Goal: Task Accomplishment & Management: Manage account settings

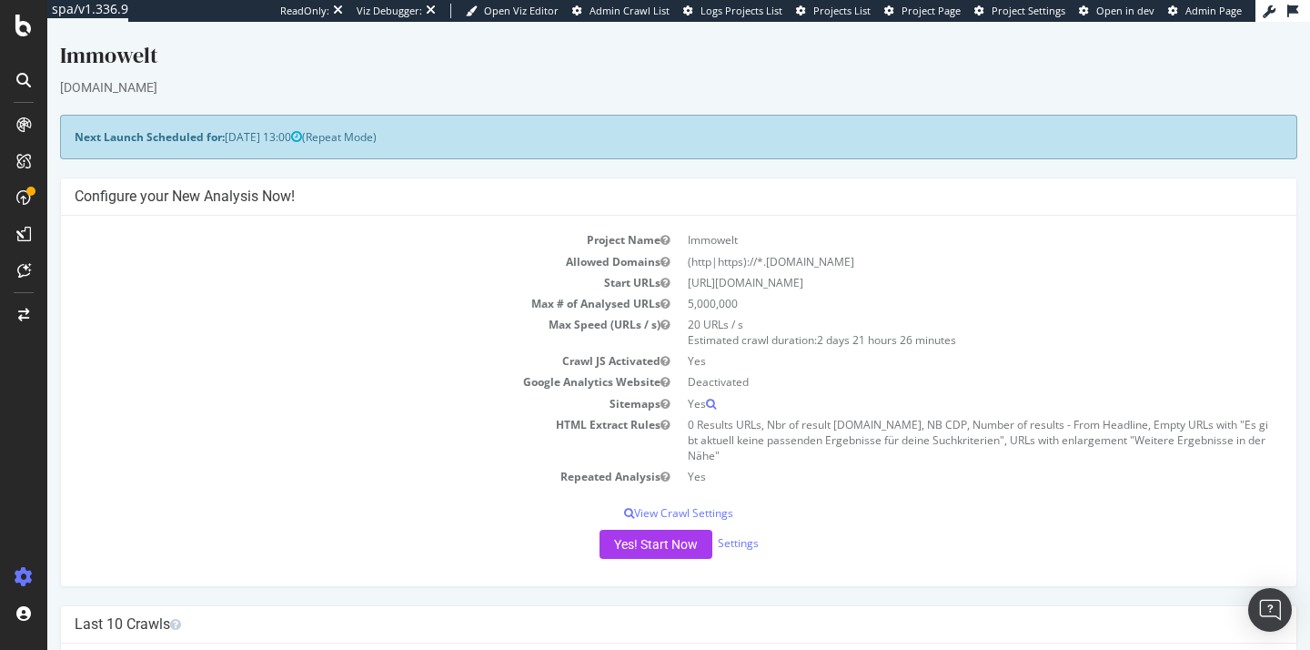
drag, startPoint x: 47, startPoint y: 22, endPoint x: 126, endPoint y: 115, distance: 122.0
click at [126, 115] on div "Next Launch Scheduled for: [DATE] 13:00 (Repeat Mode)" at bounding box center [678, 137] width 1237 height 45
click at [13, 130] on div at bounding box center [23, 124] width 29 height 29
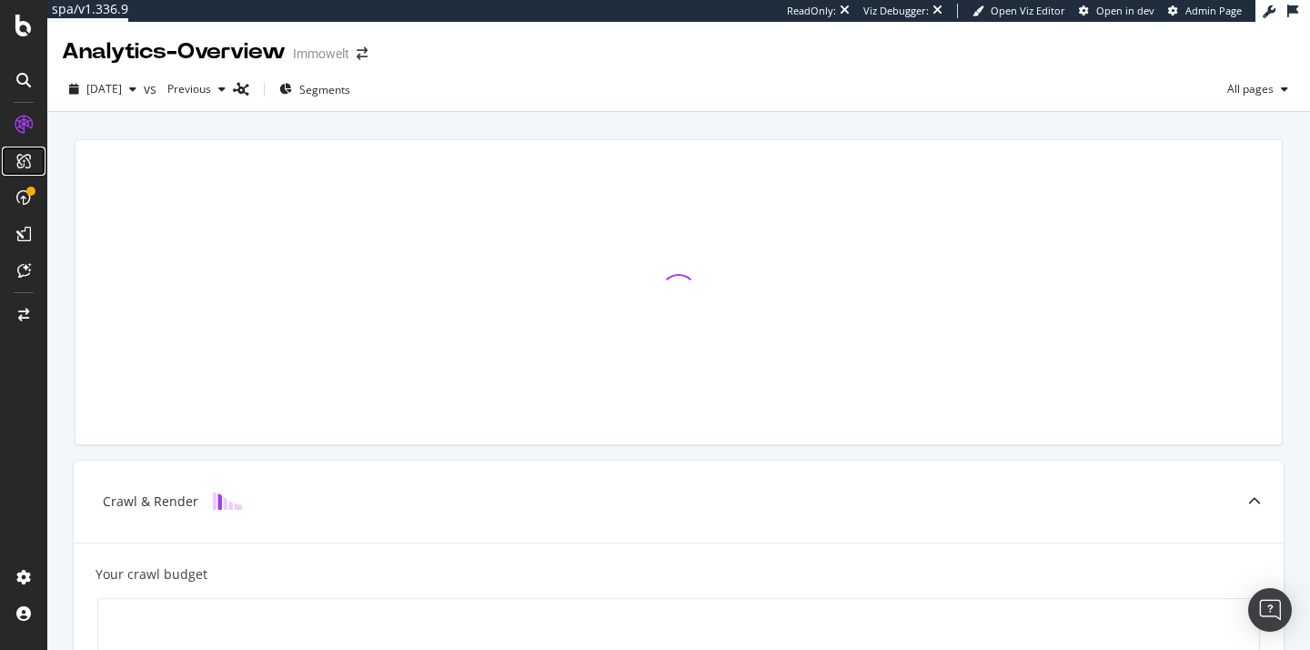
click at [28, 149] on div at bounding box center [23, 160] width 29 height 29
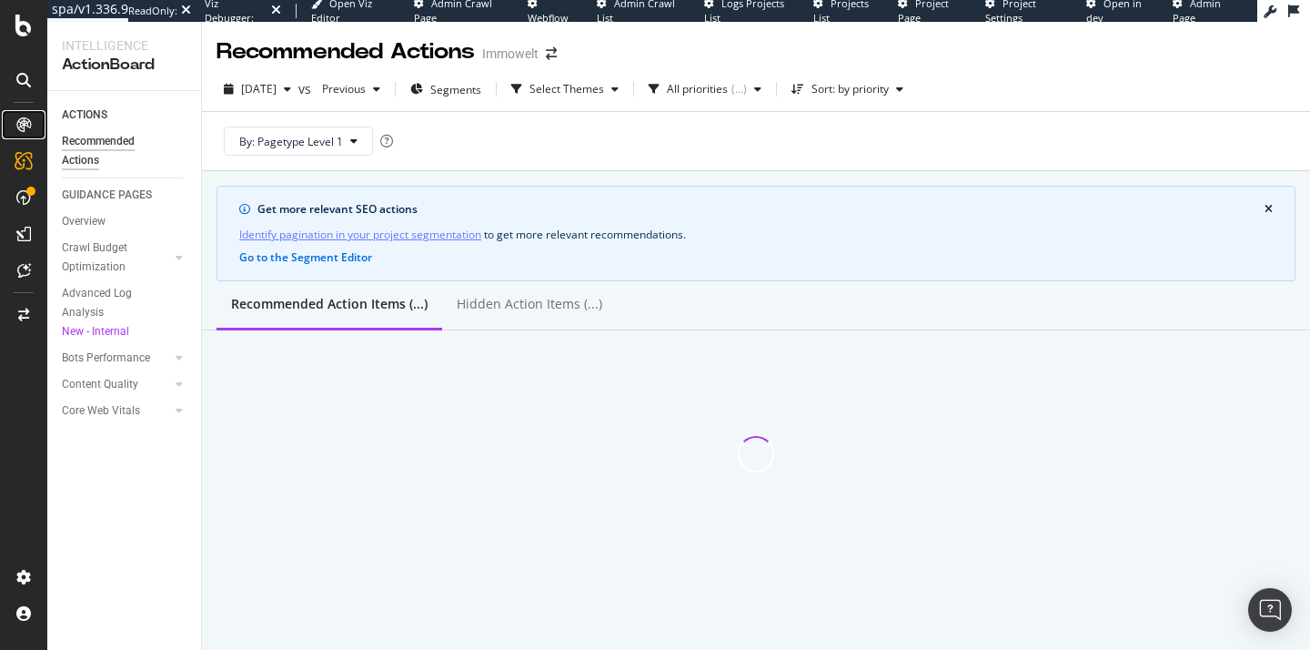
drag, startPoint x: 79, startPoint y: 93, endPoint x: 35, endPoint y: 113, distance: 48.9
click at [35, 113] on div at bounding box center [23, 124] width 29 height 29
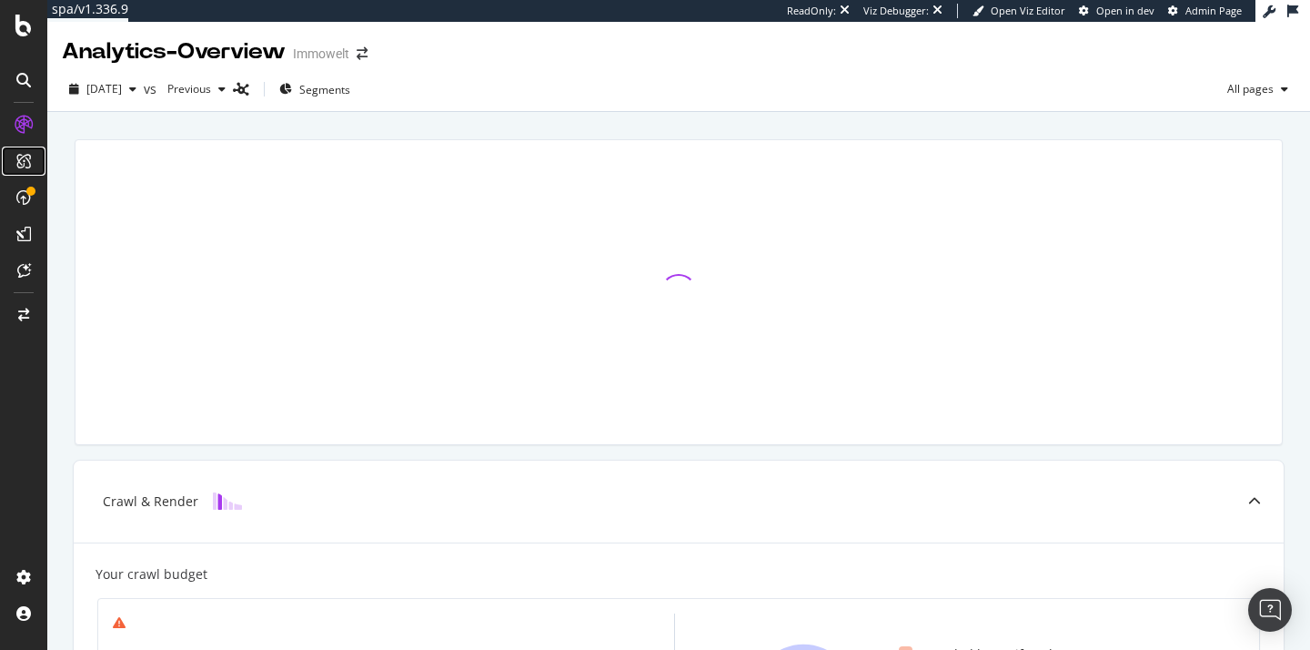
click at [29, 162] on icon at bounding box center [23, 161] width 15 height 15
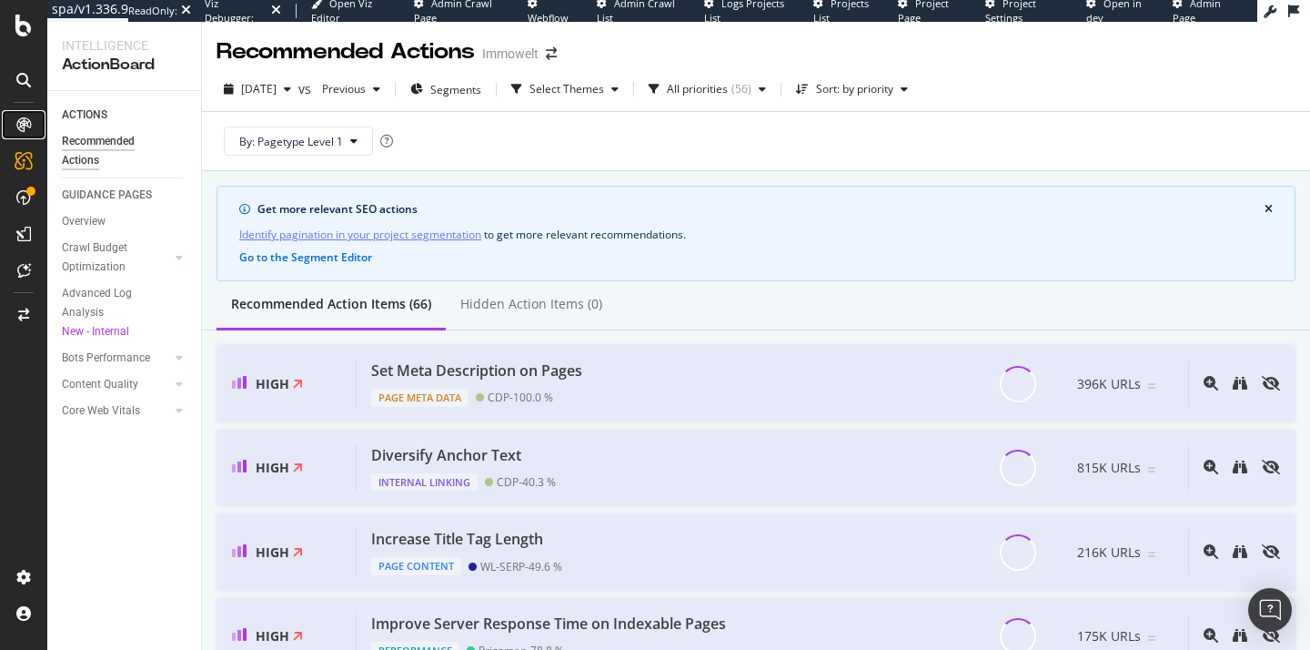
click at [22, 133] on div at bounding box center [23, 124] width 29 height 29
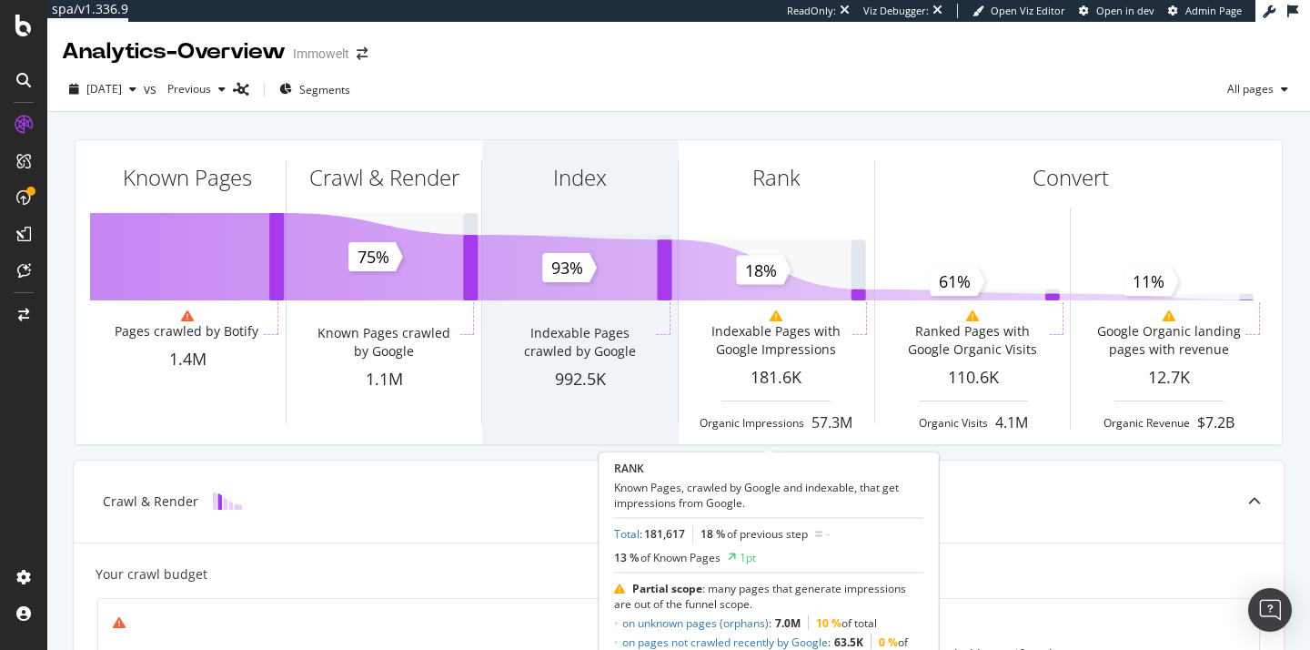
drag, startPoint x: 816, startPoint y: 185, endPoint x: 656, endPoint y: 350, distance: 230.3
click at [656, 350] on div "Indexable Pages crawled by Google" at bounding box center [580, 335] width 196 height 66
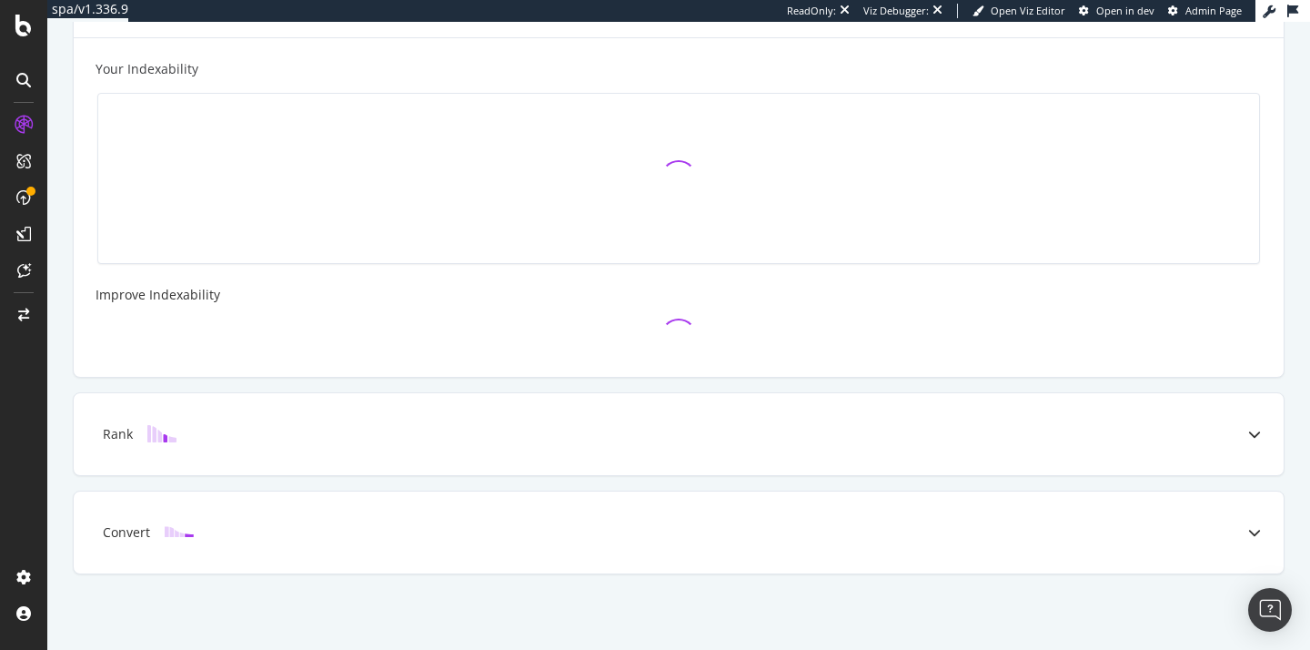
scroll to position [603, 0]
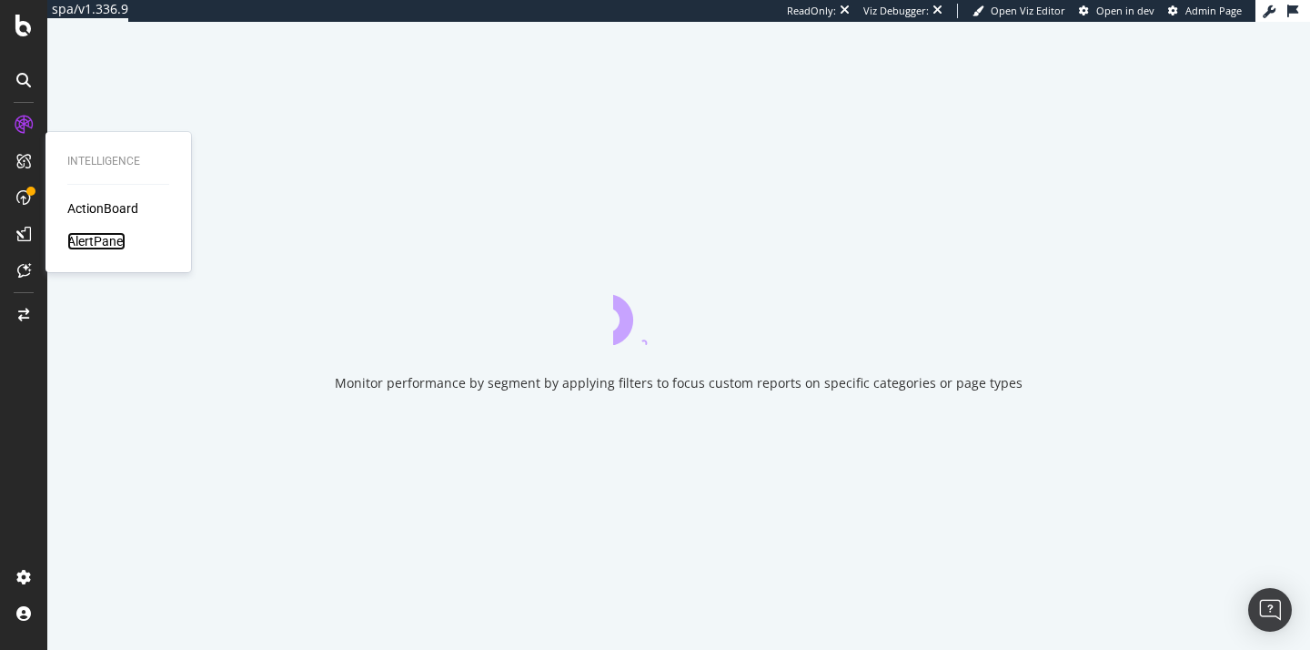
click at [122, 237] on div "AlertPanel" at bounding box center [96, 241] width 58 height 18
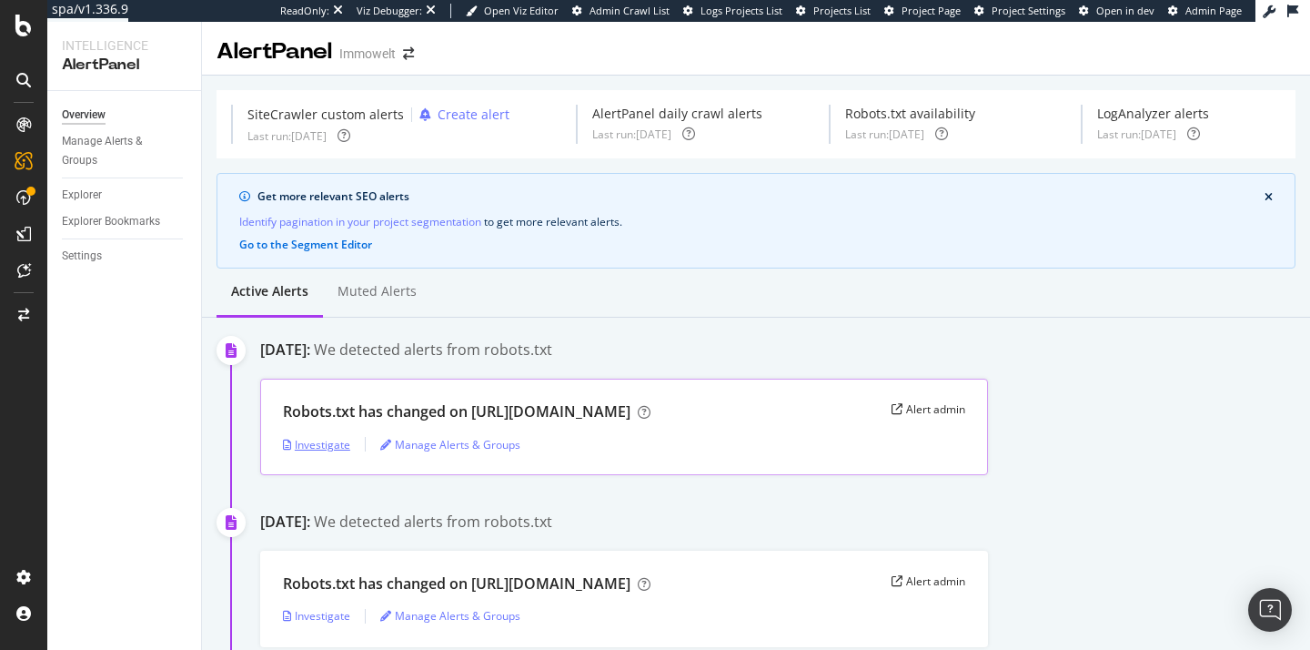
click at [336, 439] on div "Investigate" at bounding box center [316, 444] width 67 height 15
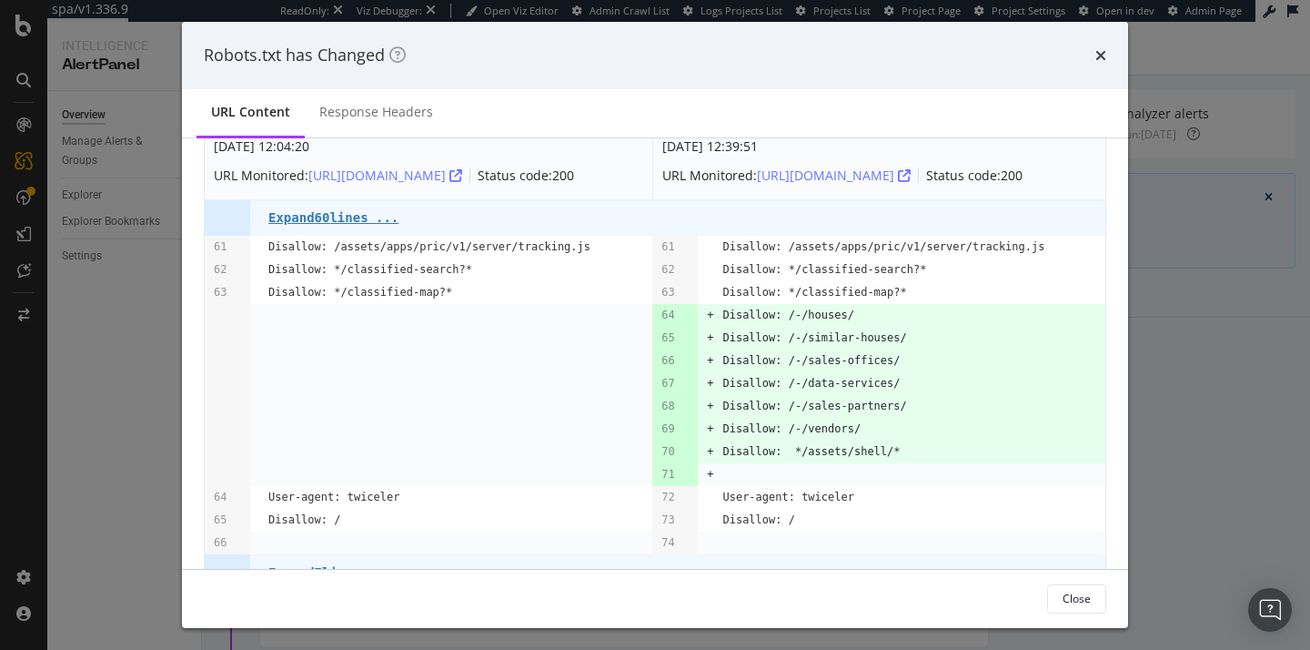
scroll to position [37, 0]
click at [1071, 596] on div "Close" at bounding box center [1077, 597] width 28 height 15
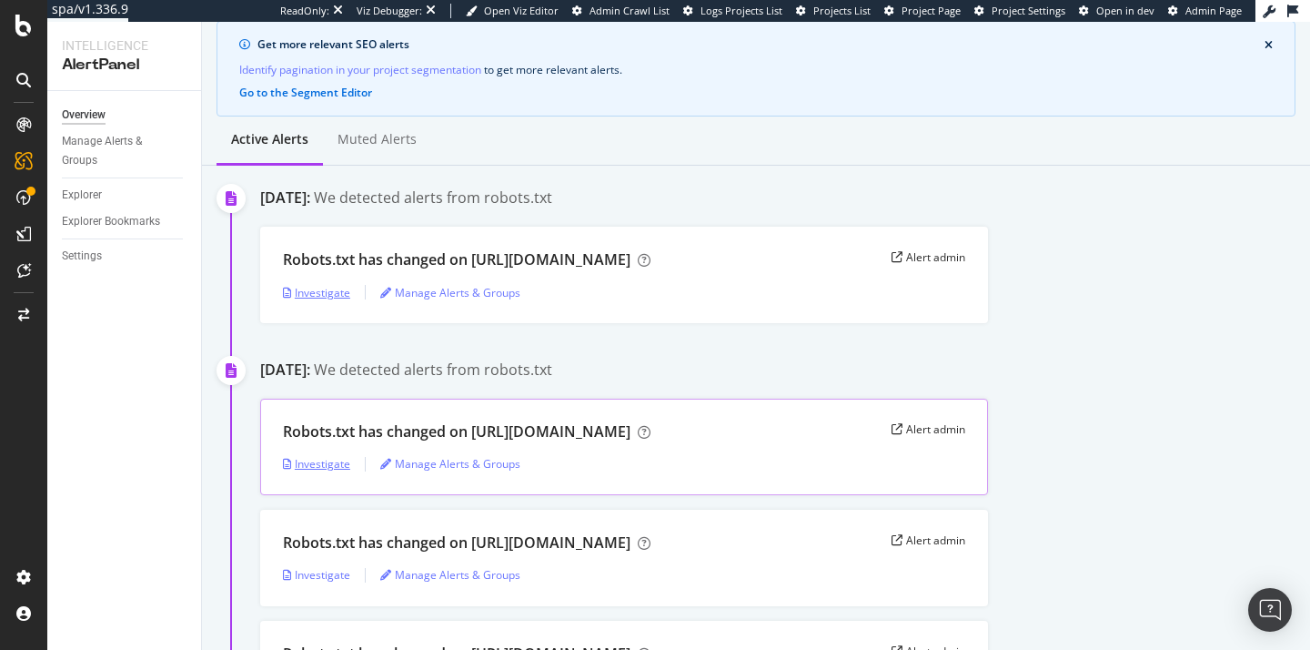
scroll to position [169, 0]
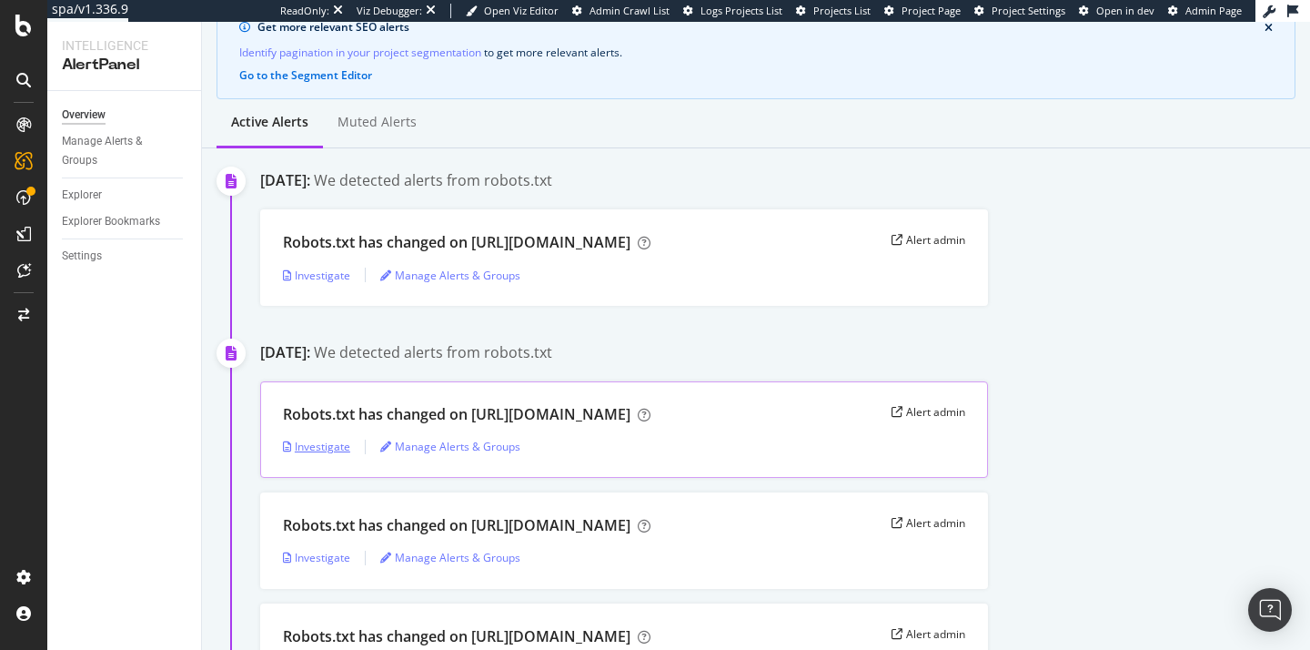
click at [320, 449] on div "Investigate" at bounding box center [316, 446] width 67 height 15
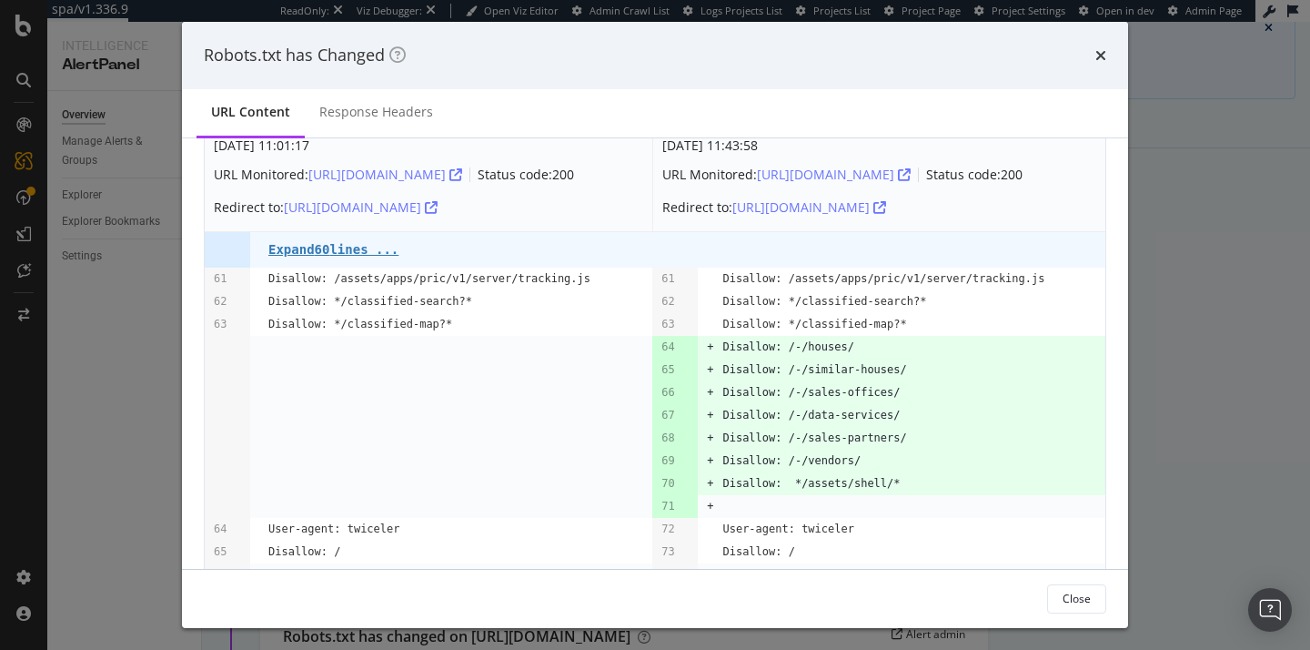
scroll to position [113, 0]
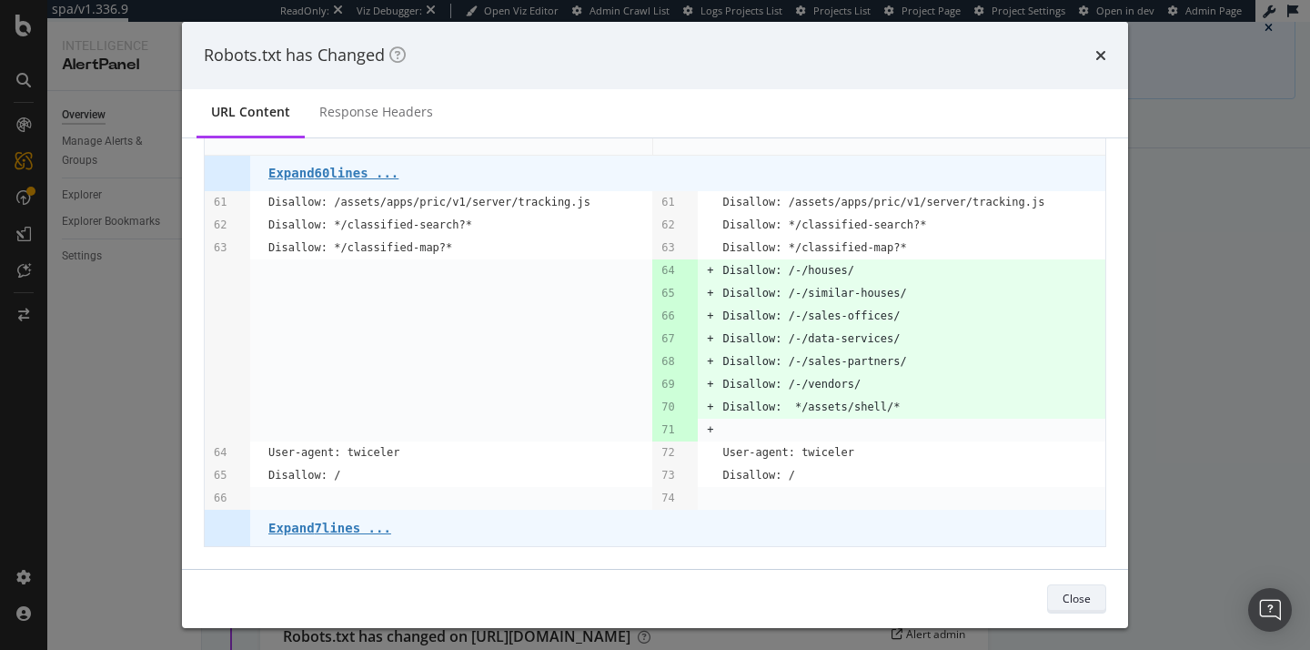
click at [1077, 604] on div "Close" at bounding box center [1077, 597] width 28 height 15
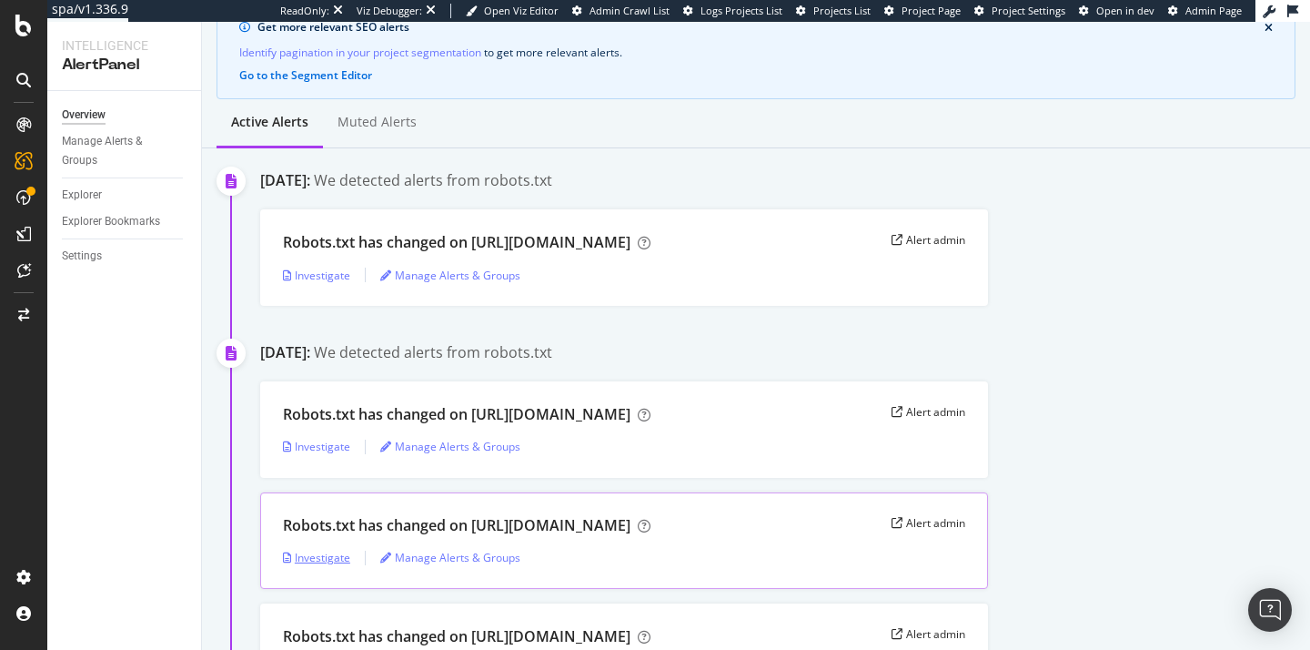
click at [328, 565] on div "Investigate" at bounding box center [316, 557] width 67 height 15
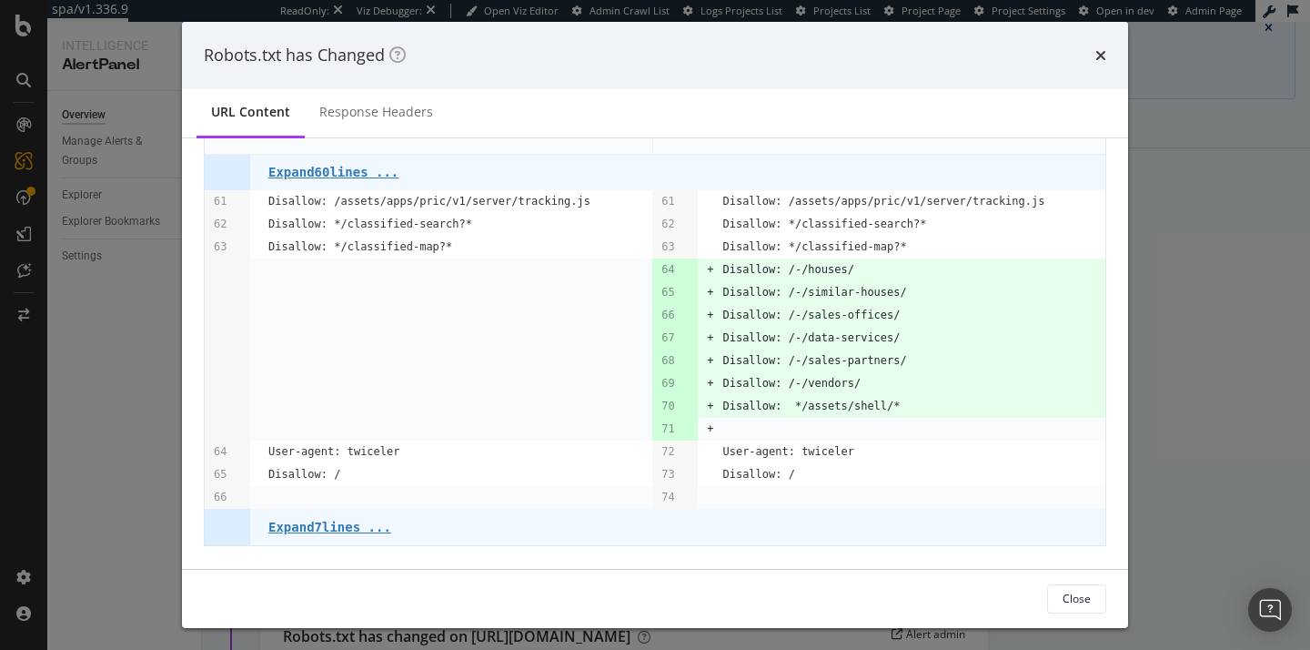
scroll to position [129, 0]
click at [1065, 610] on div "Close" at bounding box center [1077, 598] width 28 height 25
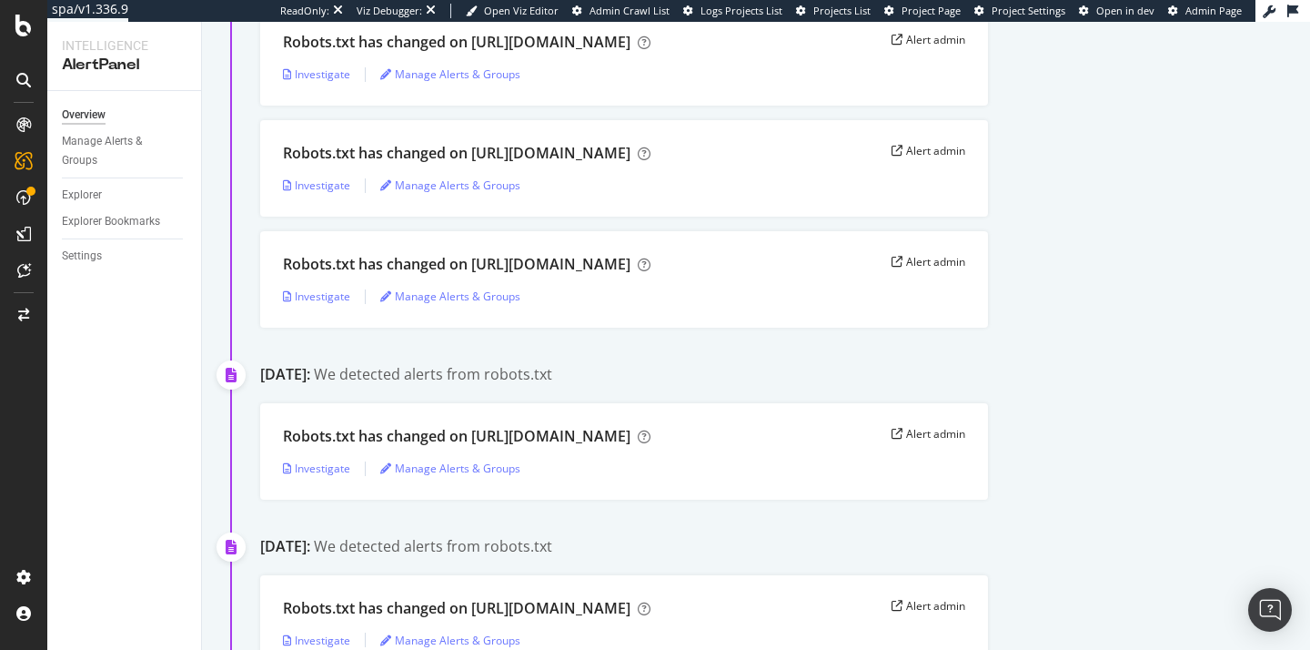
scroll to position [1260, 0]
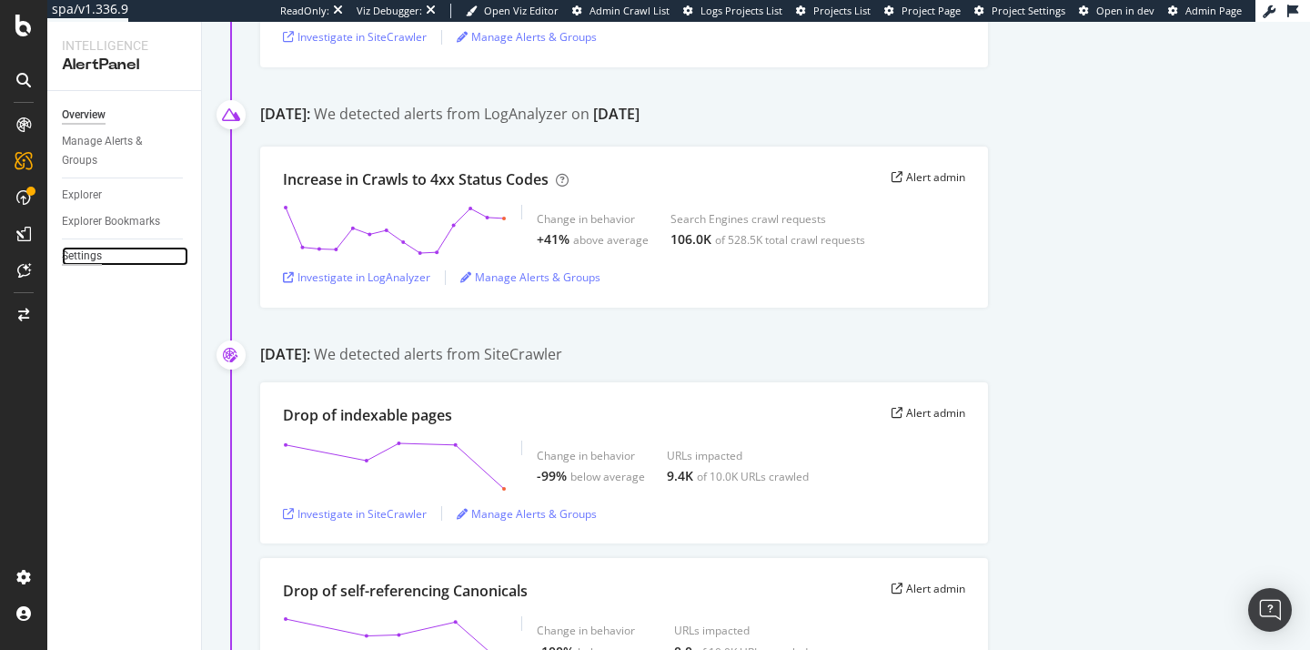
click at [93, 252] on div "Settings" at bounding box center [82, 256] width 40 height 19
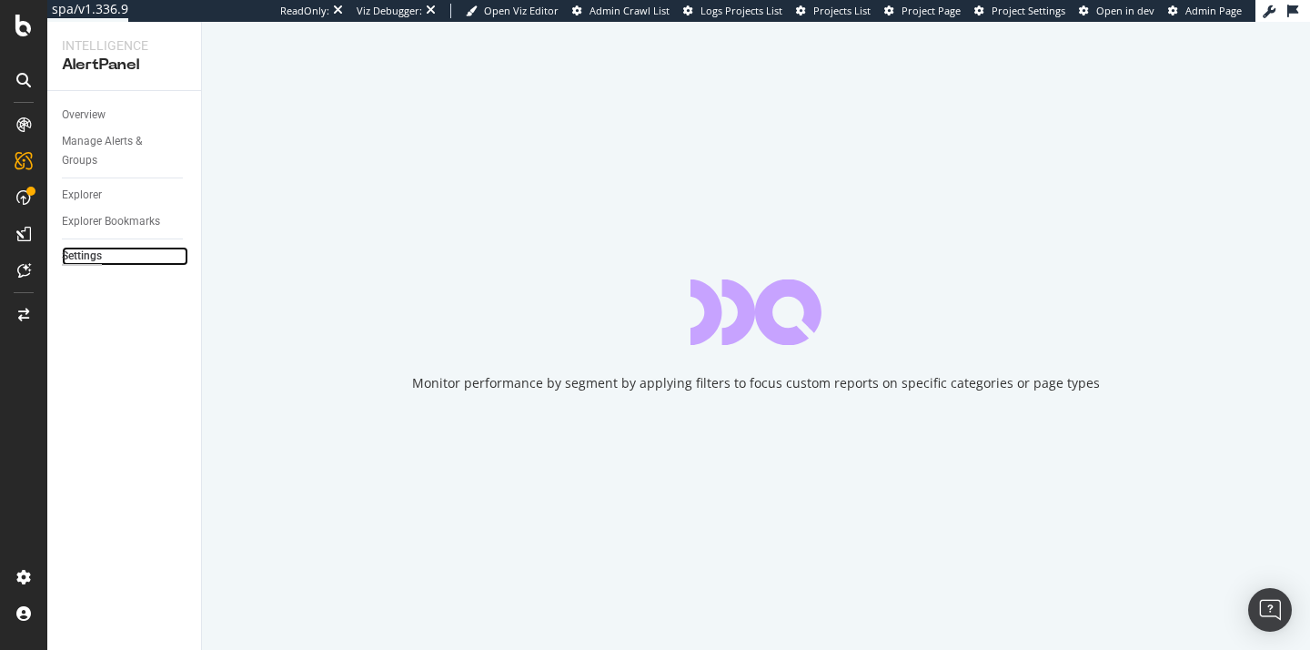
select select "02"
select select "15"
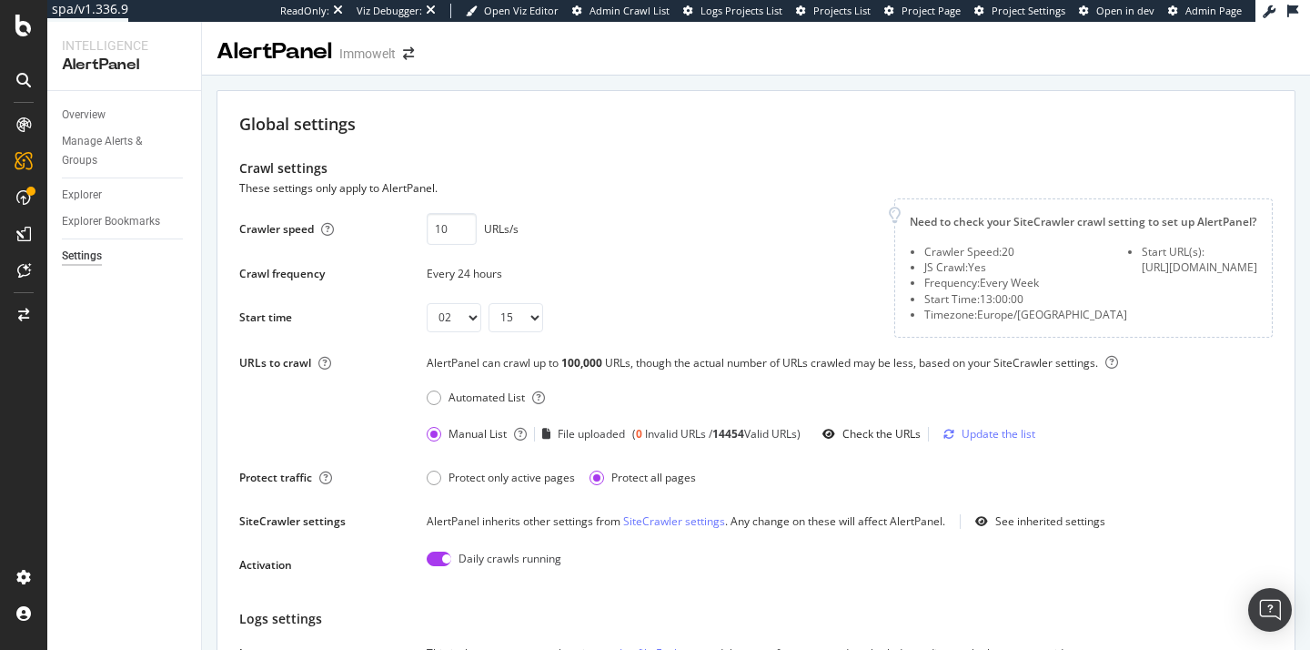
scroll to position [775, 0]
